Goal: Information Seeking & Learning: Learn about a topic

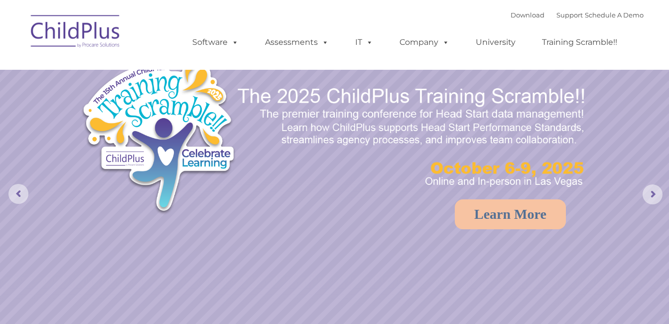
select select "MEDIUM"
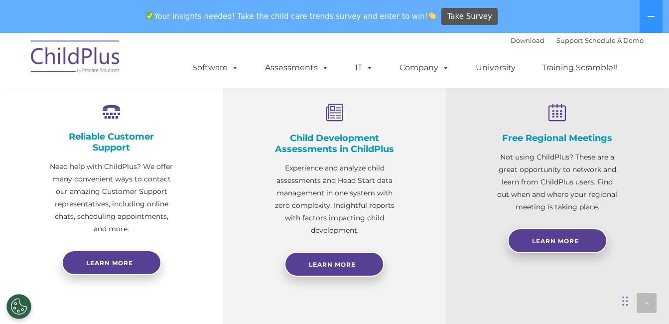
scroll to position [1035, 0]
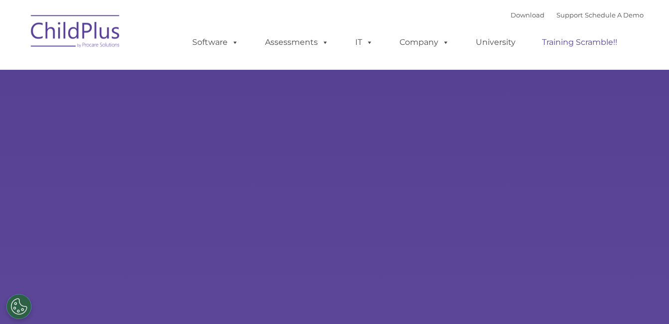
type input ""
select select "MEDIUM"
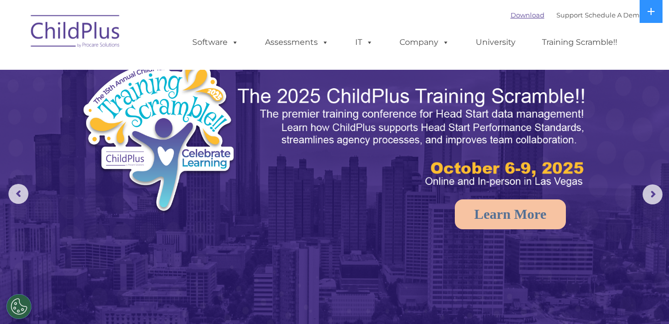
click at [511, 13] on link "Download" at bounding box center [528, 15] width 34 height 8
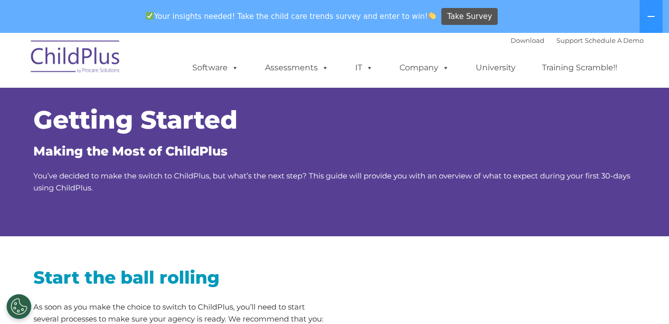
click at [221, 39] on div "Download Support | Schedule A Demo  MENU MENU Software ChildPlus: The original…" at bounding box center [407, 60] width 471 height 55
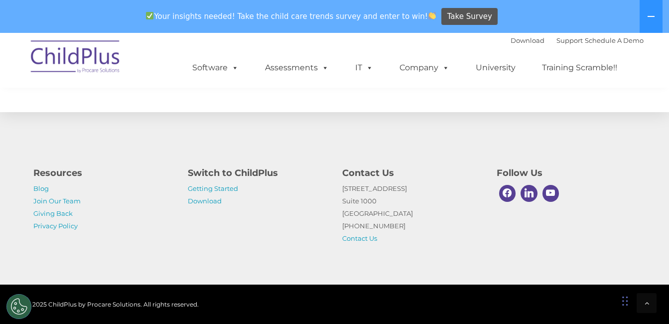
scroll to position [1646, 0]
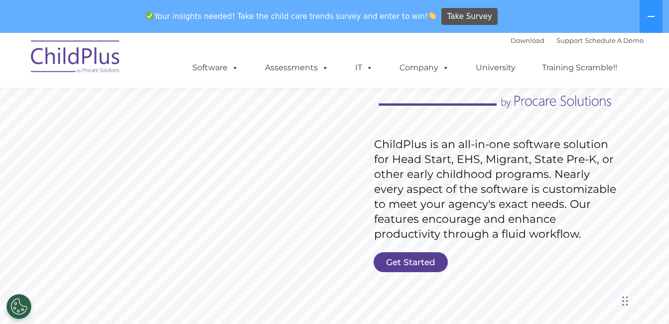
scroll to position [255, 0]
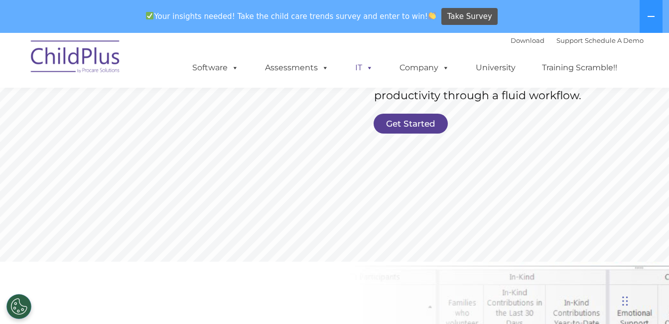
click at [409, 120] on link "Get Started" at bounding box center [411, 124] width 74 height 20
click at [408, 119] on link "Get Started" at bounding box center [411, 124] width 74 height 20
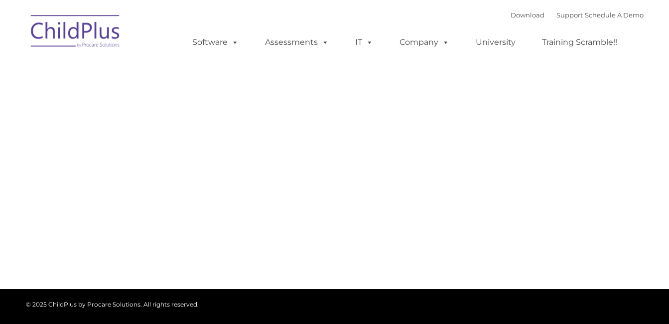
type input ""
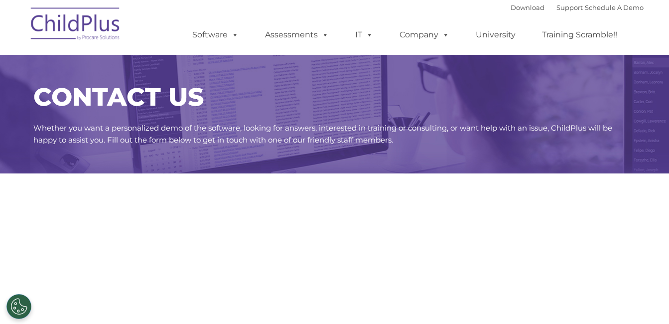
select select "MEDIUM"
